Goal: Task Accomplishment & Management: Complete application form

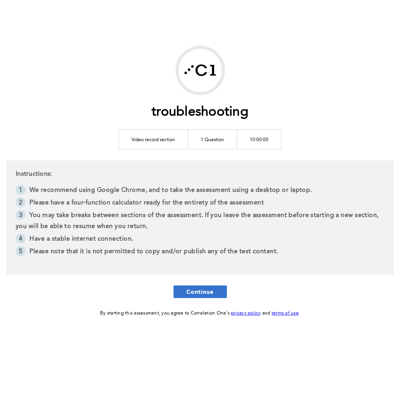
click at [191, 295] on span "Continue" at bounding box center [201, 291] width 28 height 7
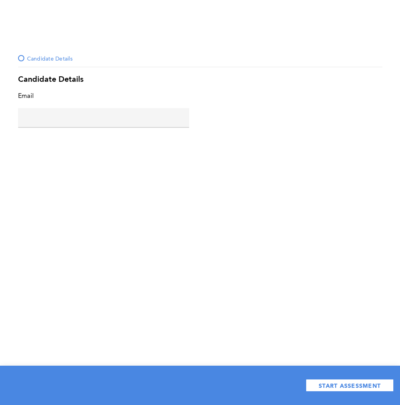
click at [71, 112] on input "text" at bounding box center [103, 117] width 171 height 19
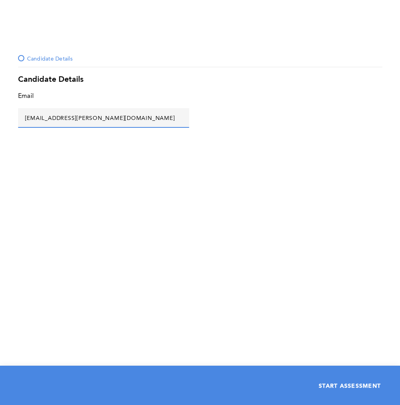
type input "[EMAIL_ADDRESS][PERSON_NAME][DOMAIN_NAME]"
click at [374, 380] on button "START ASSESSMENT" at bounding box center [350, 385] width 88 height 13
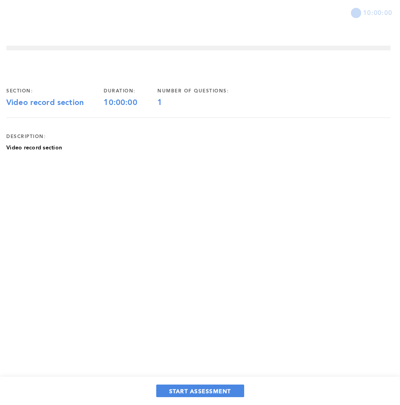
click at [204, 384] on div "START ASSESSMENT" at bounding box center [200, 390] width 400 height 28
click at [205, 391] on span "START ASSESSMENT" at bounding box center [200, 390] width 62 height 7
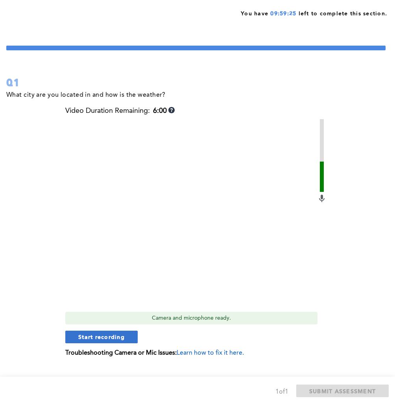
click at [114, 332] on button "Start recording" at bounding box center [101, 336] width 72 height 13
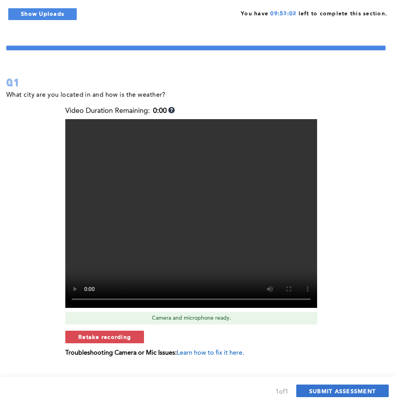
click at [333, 393] on span "SUBMIT ASSESSMENT" at bounding box center [342, 390] width 66 height 7
